Goal: Answer question/provide support: Answer question/provide support

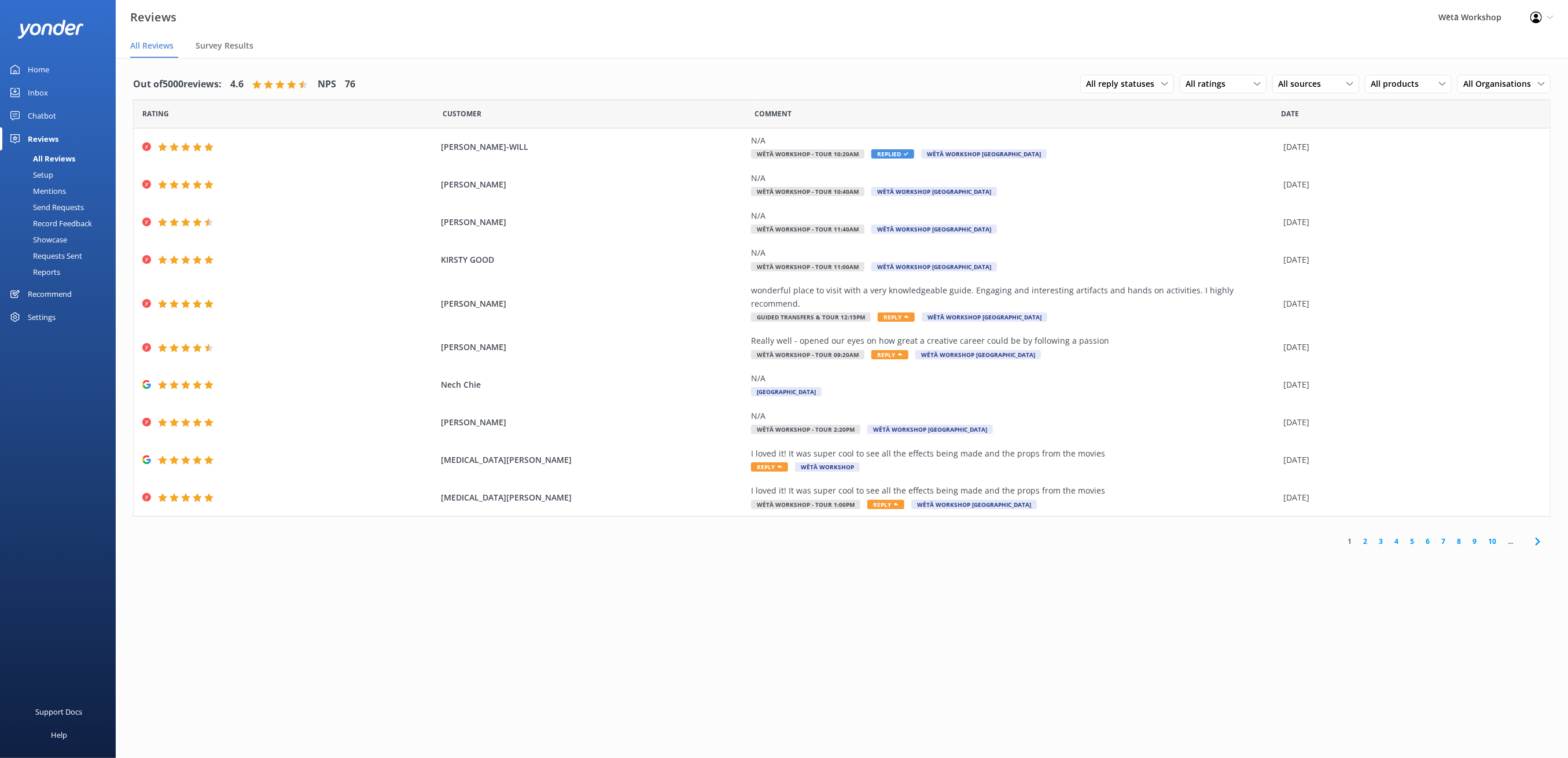
click at [1367, 536] on link "2" at bounding box center [1365, 541] width 16 height 11
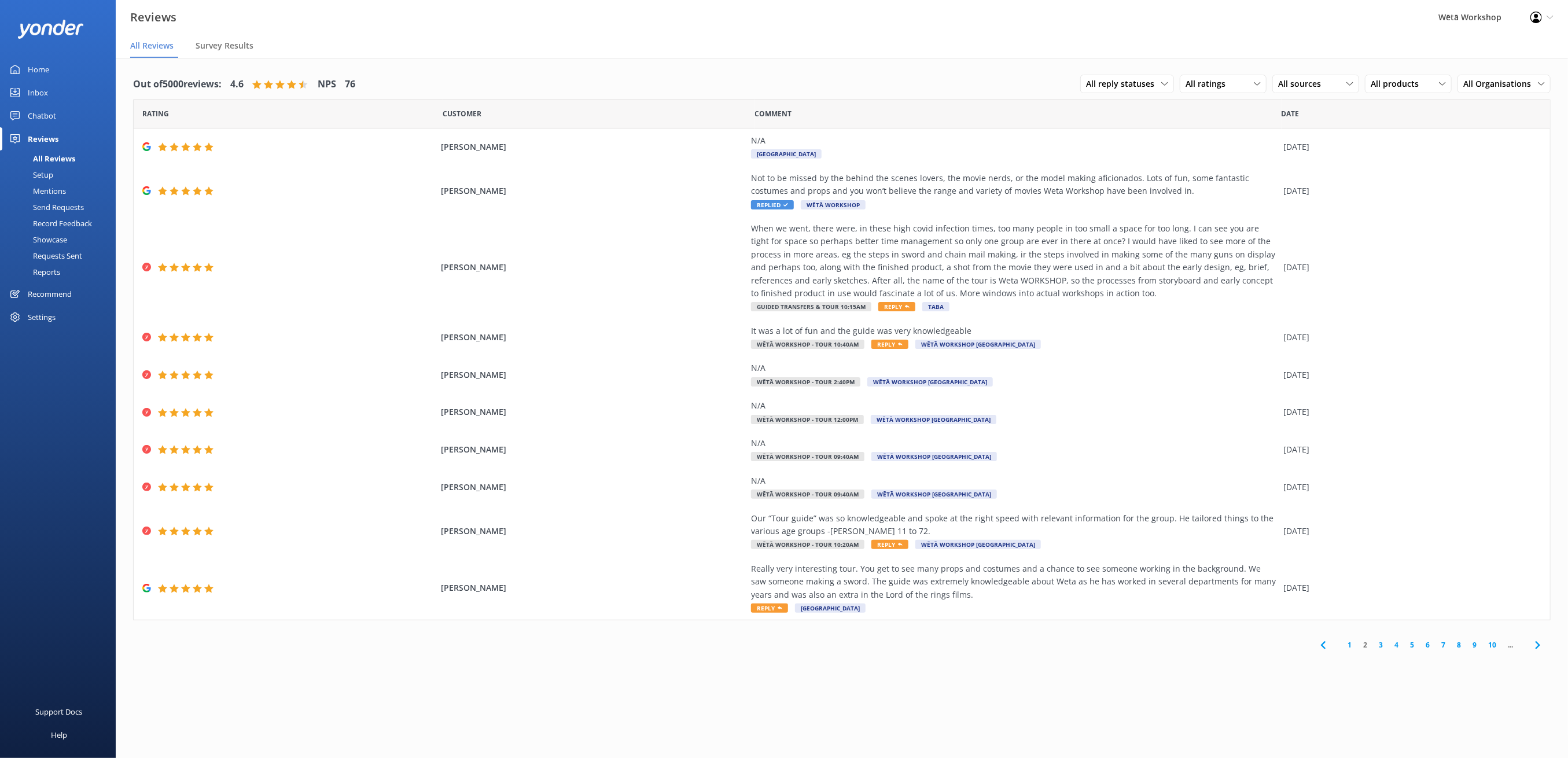
click at [1378, 645] on link "3" at bounding box center [1381, 645] width 16 height 11
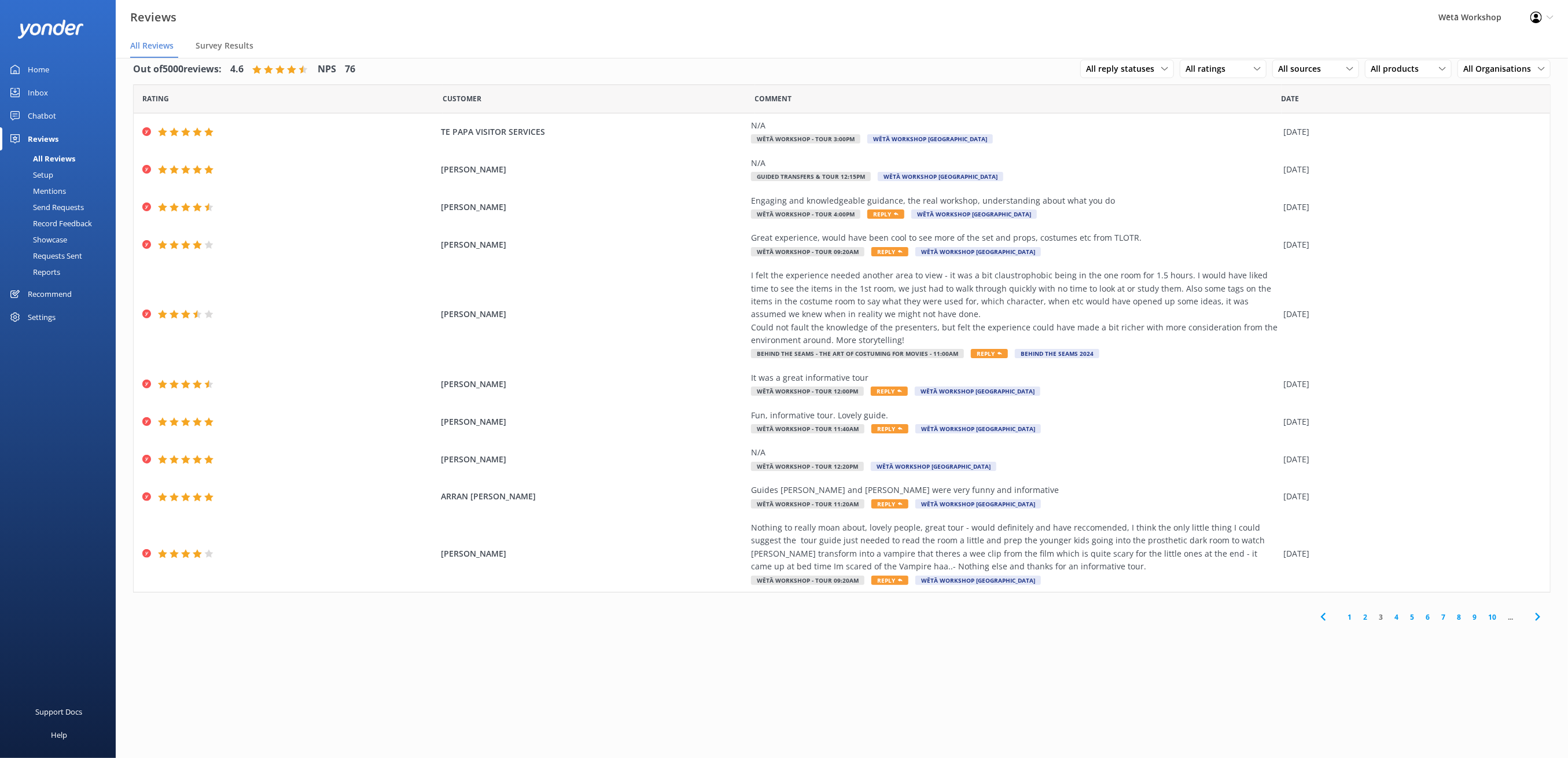
scroll to position [23, 0]
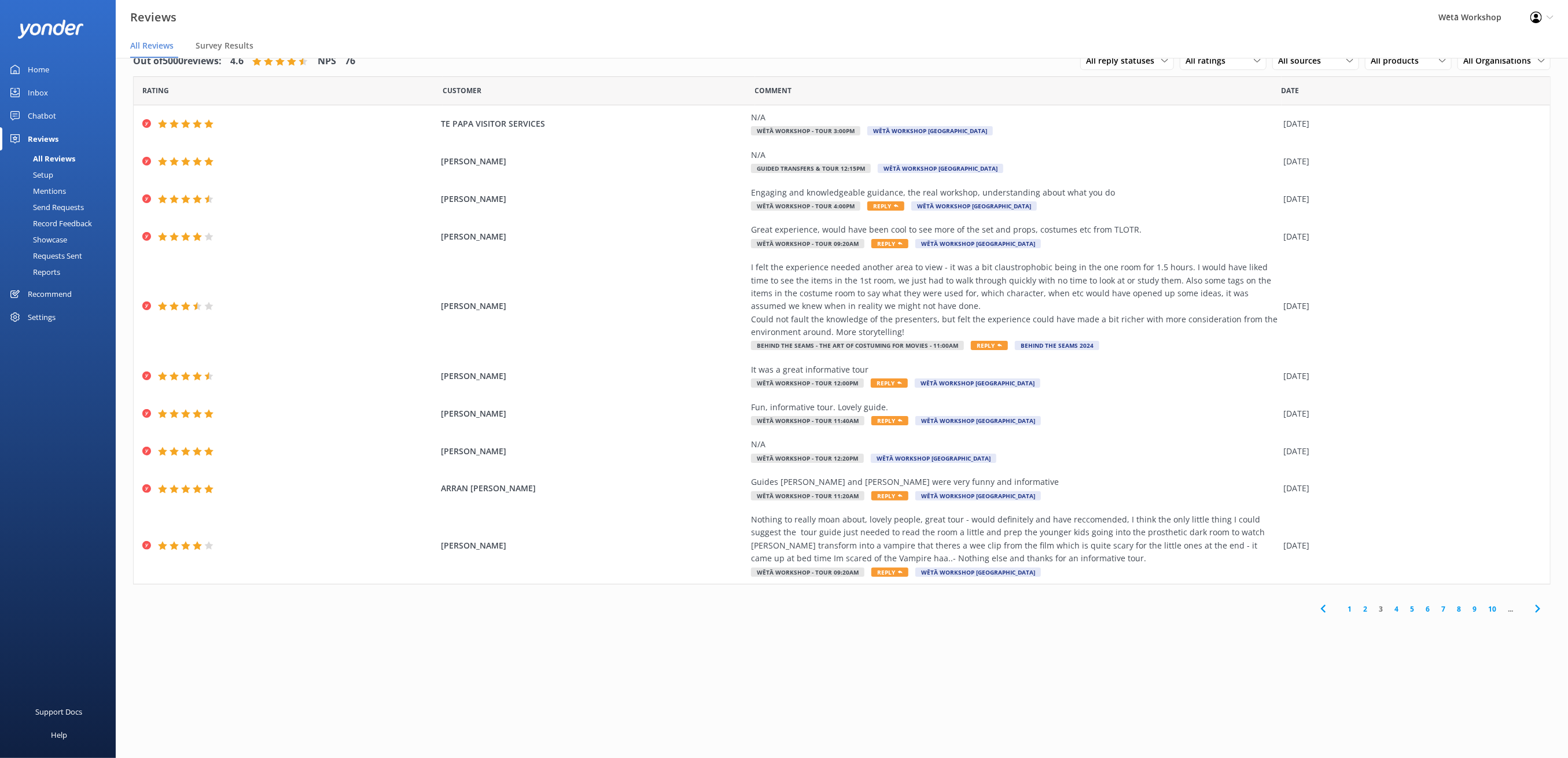
click at [1394, 609] on link "4" at bounding box center [1396, 609] width 16 height 11
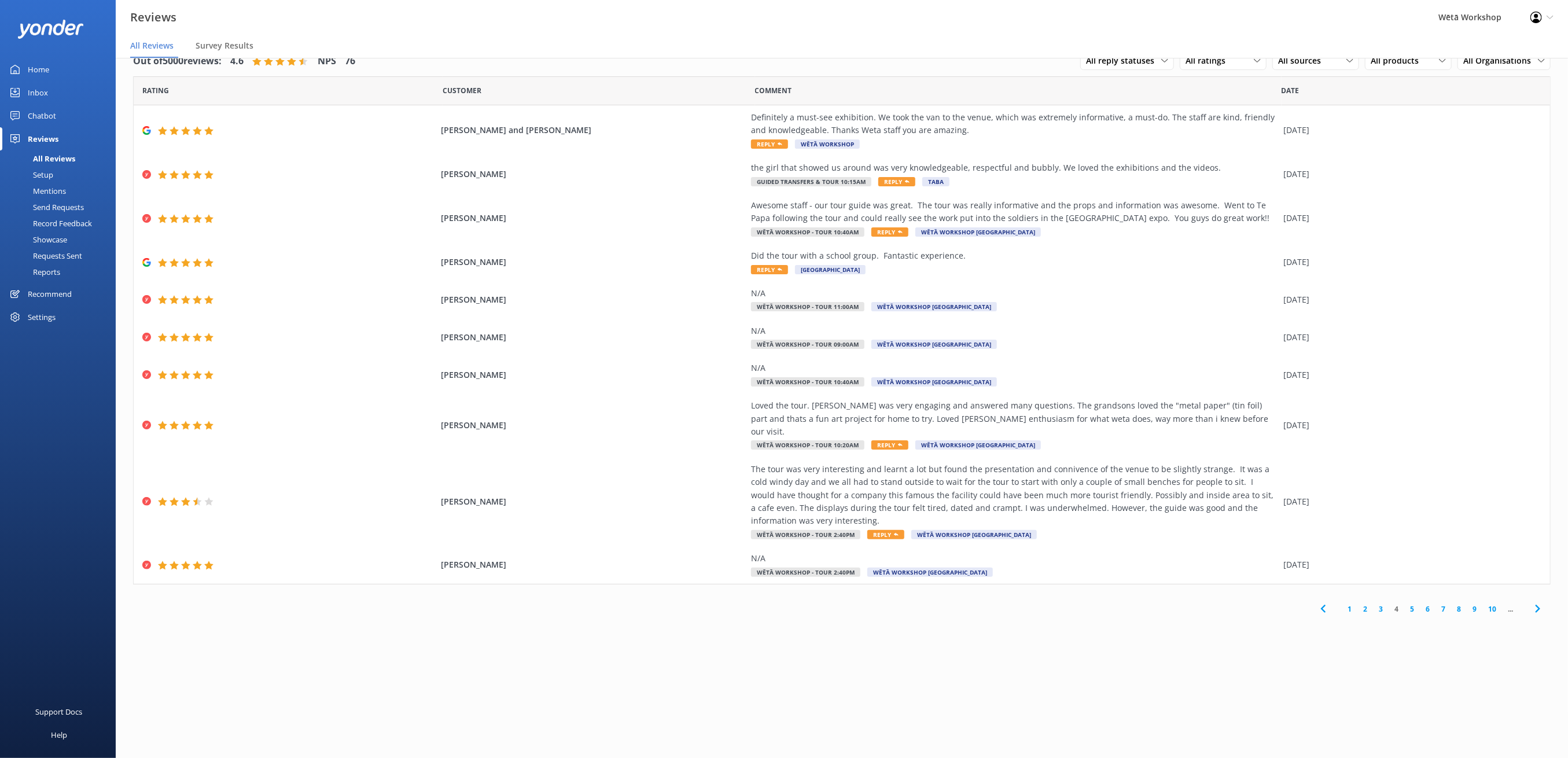
click at [1014, 415] on div "Loved the tour. [PERSON_NAME] was very engaging and answered many questions. Th…" at bounding box center [1014, 419] width 527 height 39
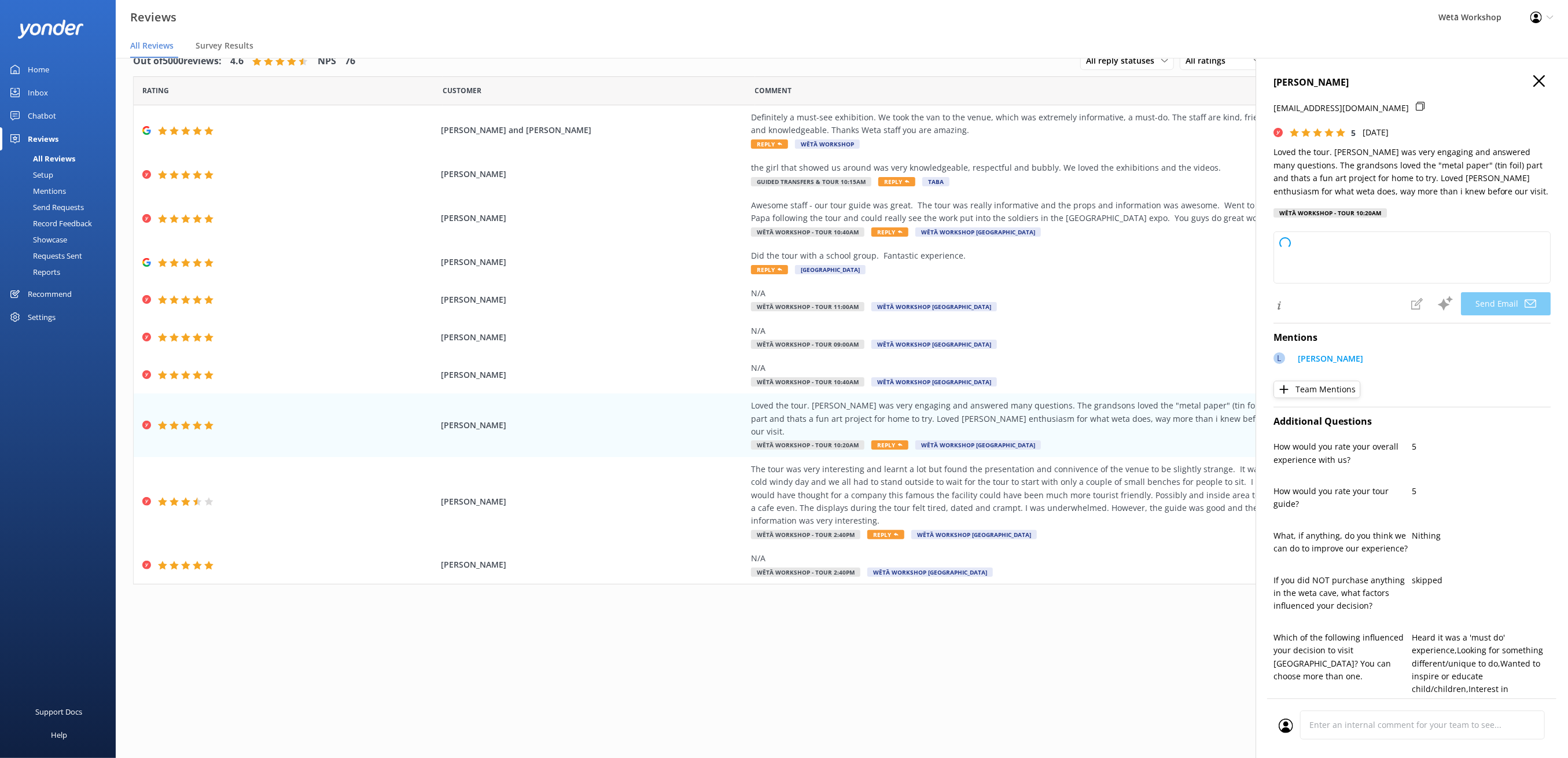
type textarea "Kia [PERSON_NAME], Thank you so much for sharing your experience! We're thrille…"
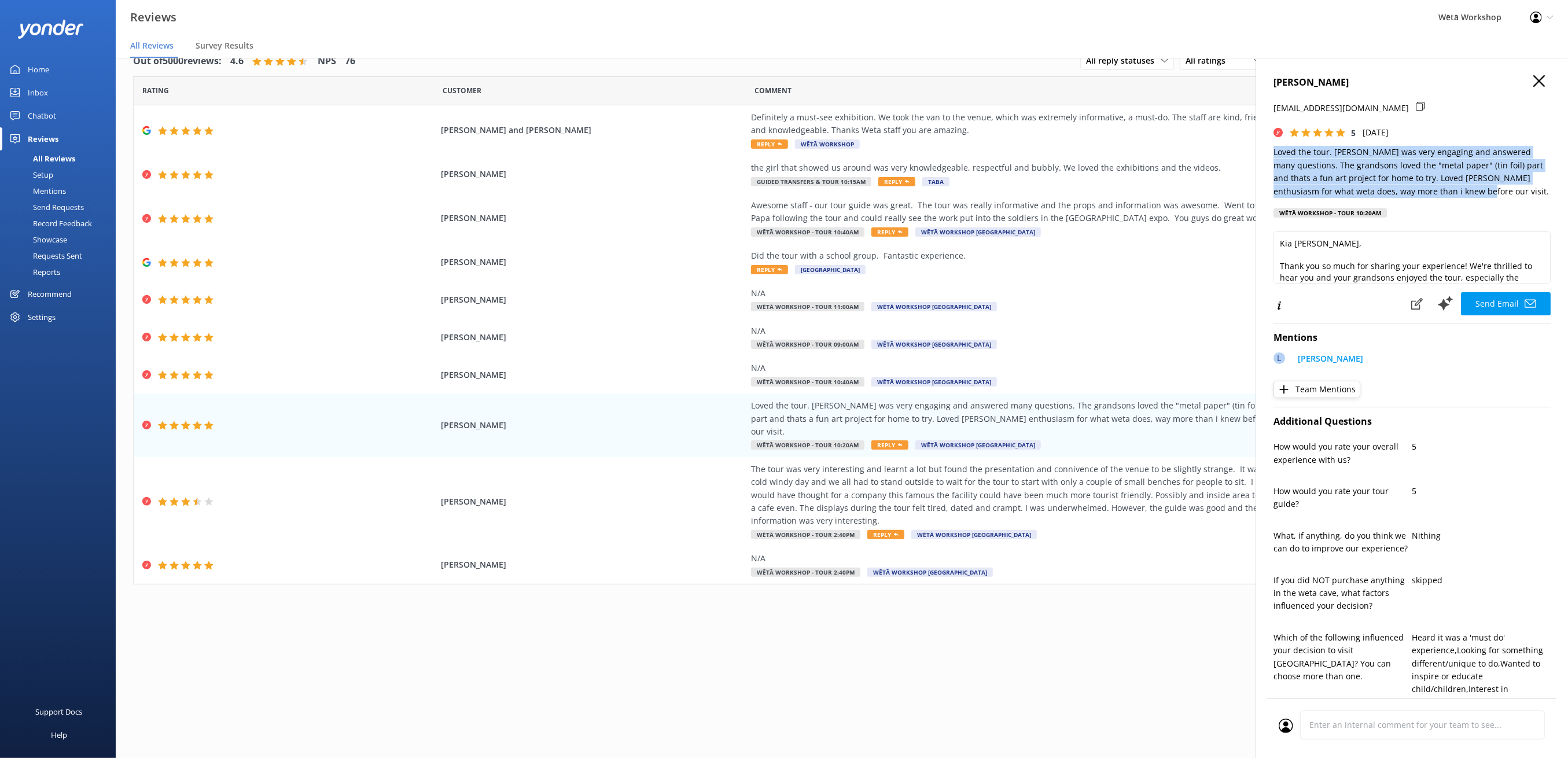
drag, startPoint x: 1483, startPoint y: 190, endPoint x: 1257, endPoint y: 143, distance: 230.8
click at [1257, 143] on div "[PERSON_NAME] [EMAIL_ADDRESS][DOMAIN_NAME] 5 [DATE] Loved the tour. [PERSON_NAM…" at bounding box center [1411, 437] width 312 height 758
copy p "Loved the tour. [PERSON_NAME] was very engaging and answered many questions. Th…"
click at [49, 273] on div "Reports" at bounding box center [33, 272] width 53 height 16
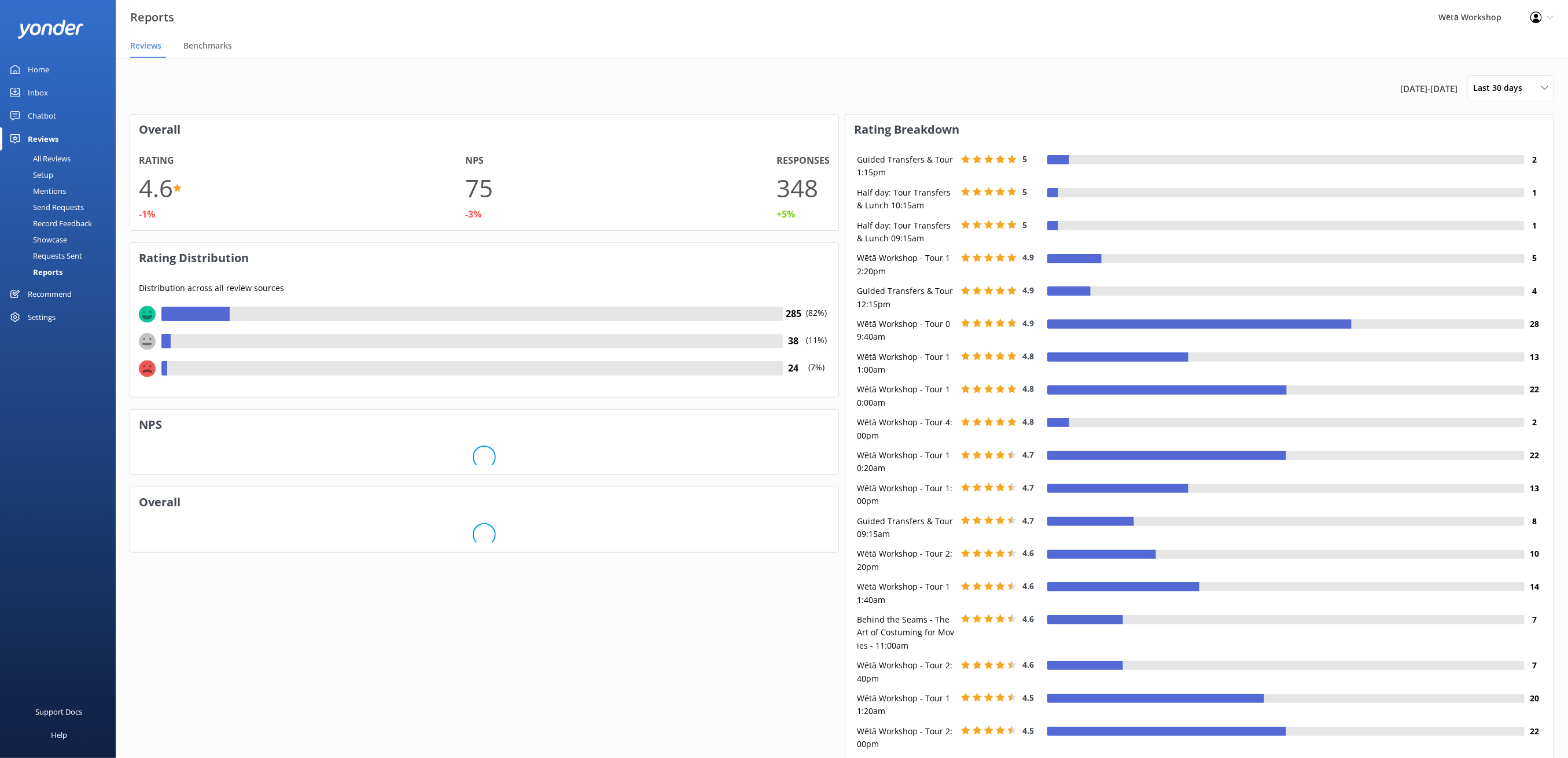
scroll to position [171, 696]
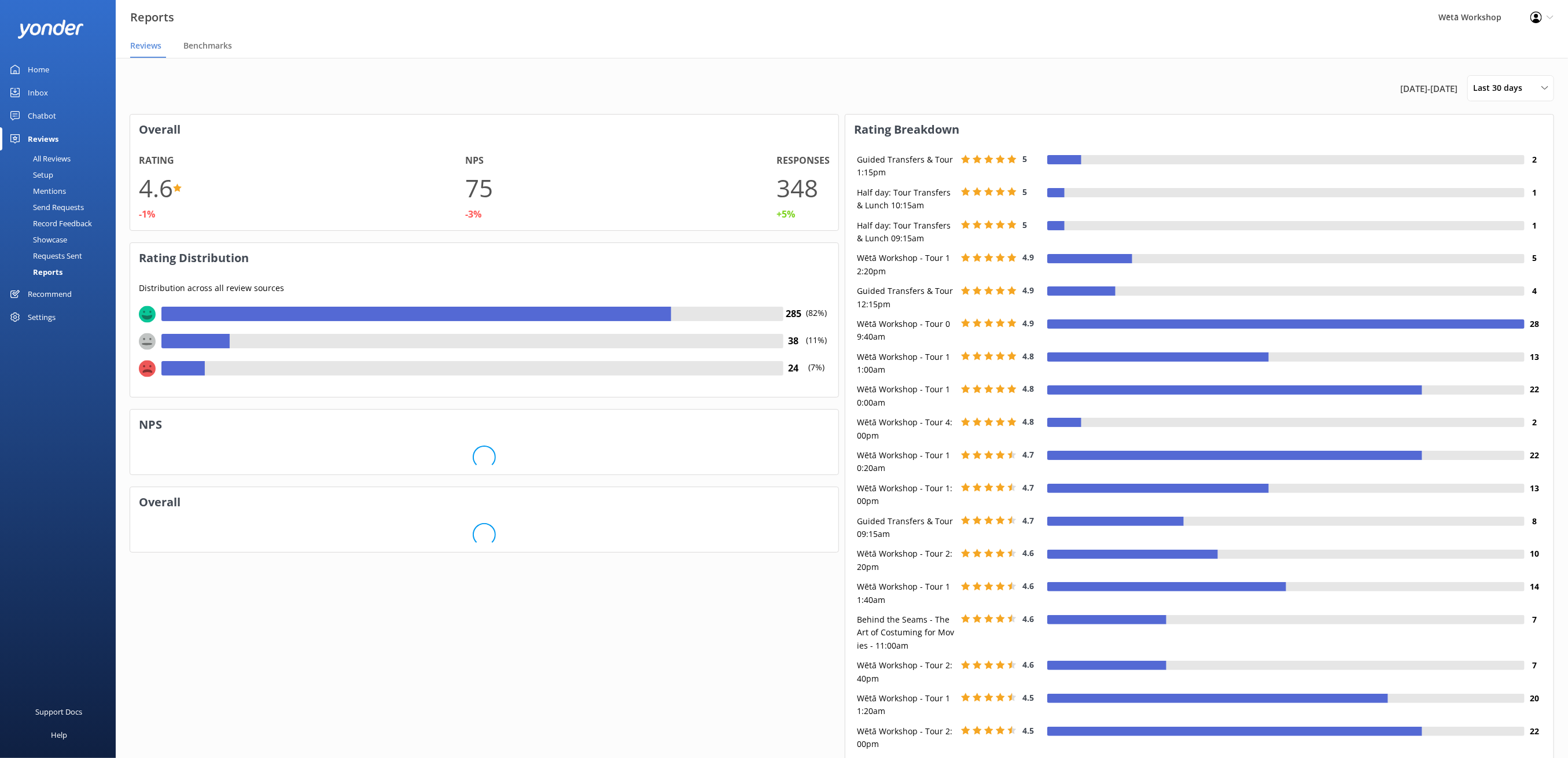
click at [1512, 87] on span "Last 30 days" at bounding box center [1501, 88] width 56 height 13
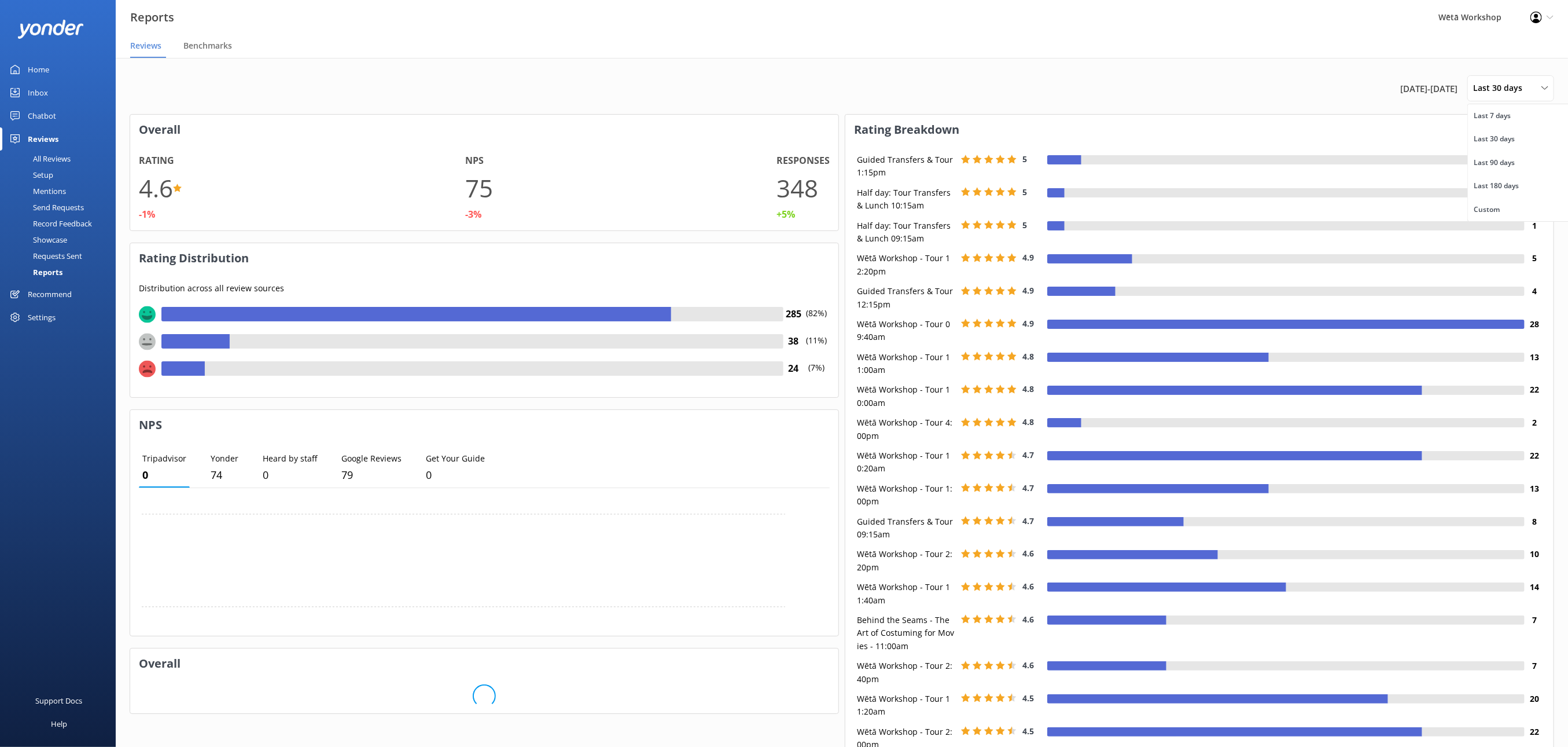
click at [1503, 122] on link "Last 7 days" at bounding box center [1519, 116] width 103 height 23
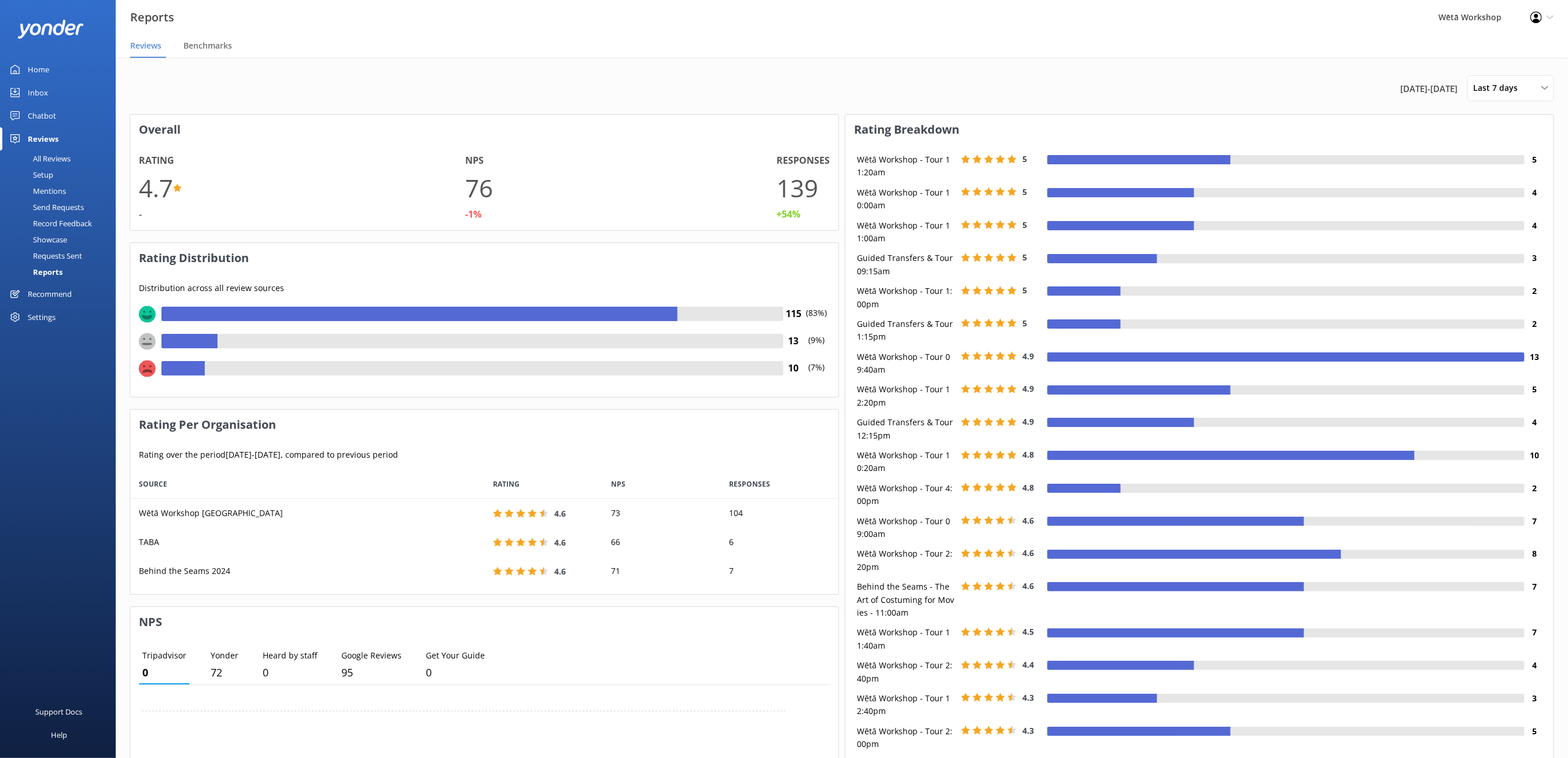
scroll to position [112, 696]
drag, startPoint x: 1509, startPoint y: 88, endPoint x: 1512, endPoint y: 114, distance: 26.2
click at [1509, 88] on span "Last 7 days" at bounding box center [1498, 88] width 51 height 13
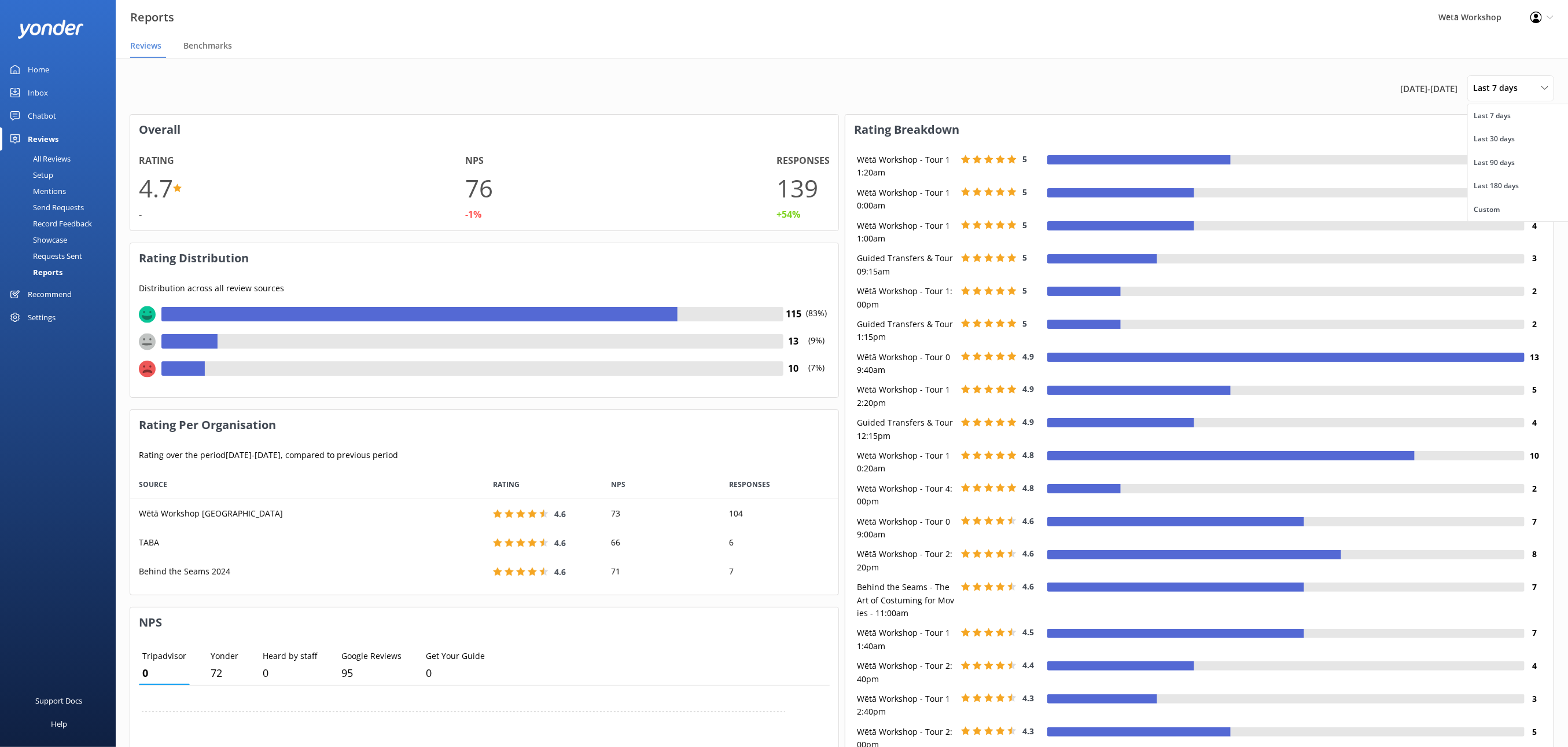
click at [1506, 140] on div "Last 30 days" at bounding box center [1494, 139] width 41 height 12
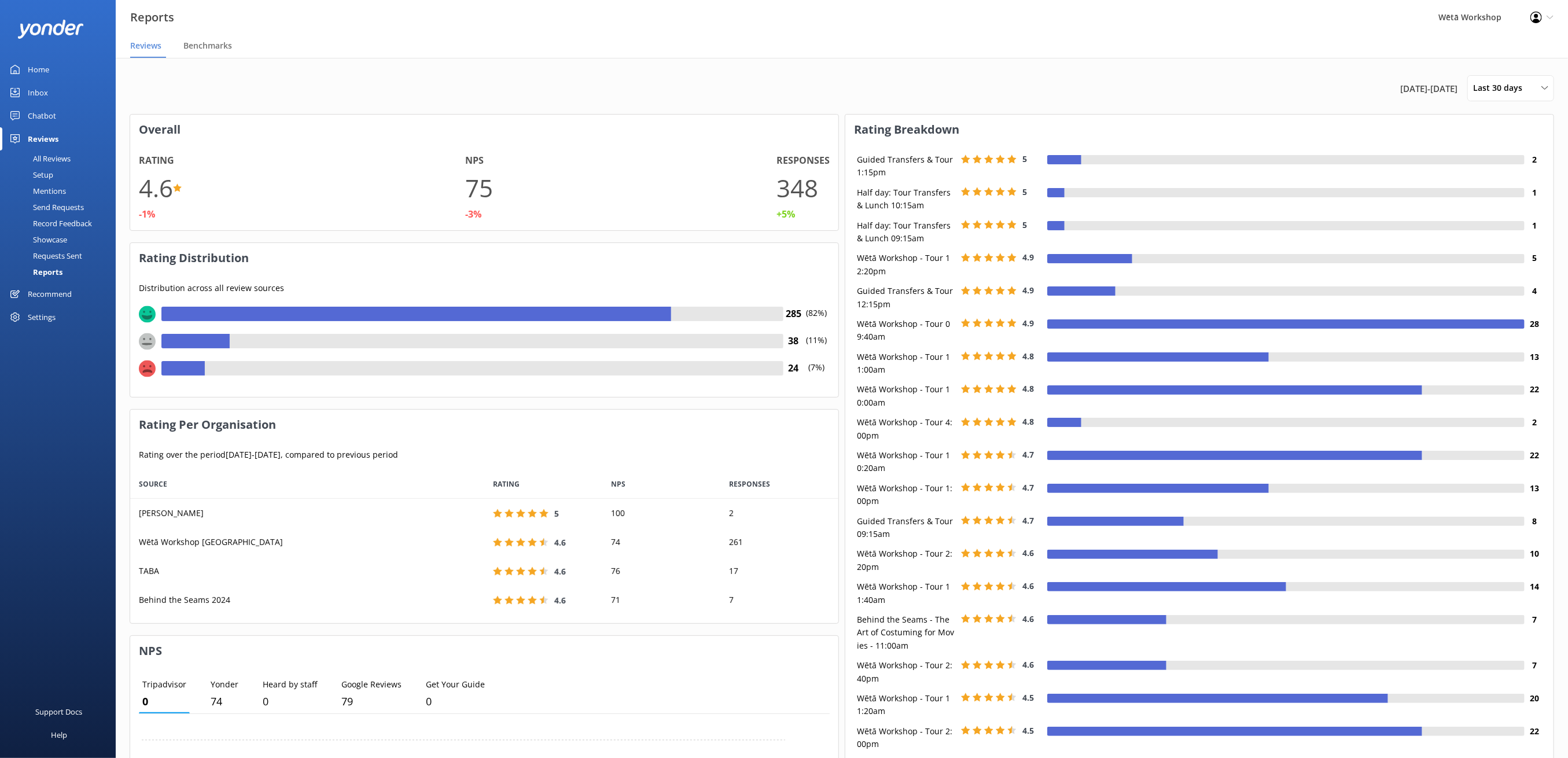
scroll to position [142, 696]
